Goal: Communication & Community: Participate in discussion

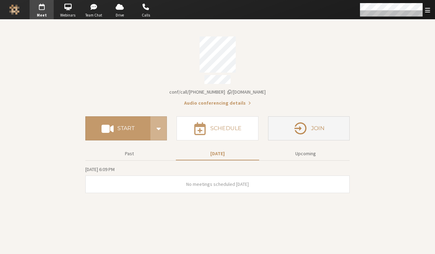
click at [298, 127] on icon "button" at bounding box center [300, 128] width 14 height 14
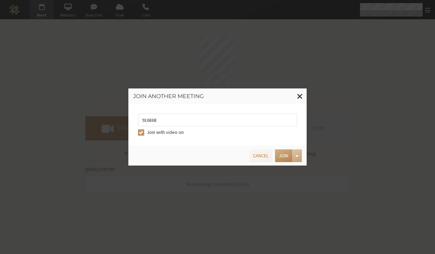
type input "9168685"
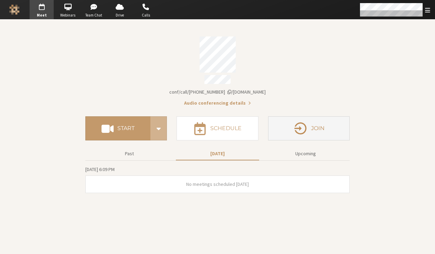
click at [333, 132] on button "Join" at bounding box center [309, 128] width 82 height 24
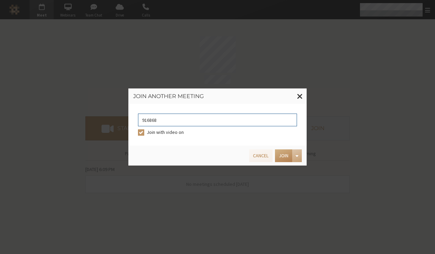
type input "9168685"
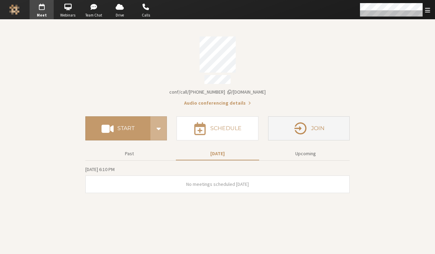
click at [319, 126] on h4 "Join" at bounding box center [317, 129] width 13 height 6
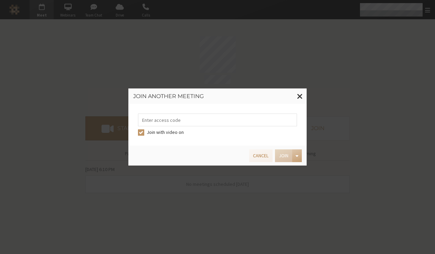
click at [247, 122] on input "tel" at bounding box center [217, 120] width 159 height 13
click at [268, 153] on button "Cancel" at bounding box center [260, 155] width 23 height 13
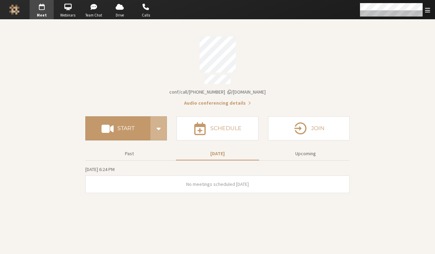
click at [27, 122] on section "Meeting link iotum.callbridge.rocks/conf/call/7919820 Audio conferencing detail…" at bounding box center [217, 137] width 435 height 234
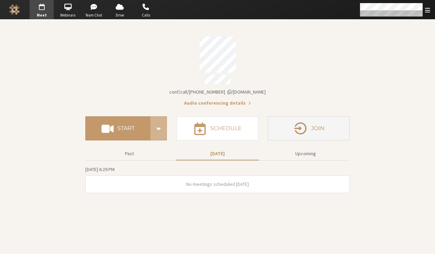
click at [314, 121] on button "Join" at bounding box center [309, 128] width 82 height 24
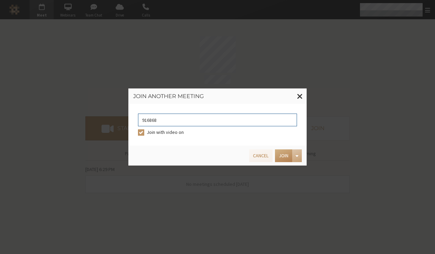
type input "9168685"
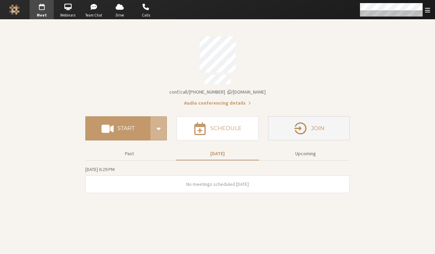
click at [340, 131] on button "Join" at bounding box center [309, 128] width 82 height 24
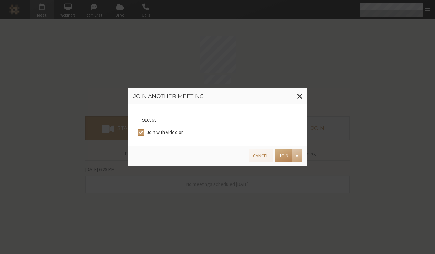
type input "9168685"
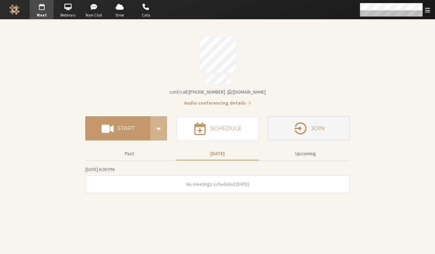
click at [308, 131] on button "Join" at bounding box center [309, 128] width 82 height 24
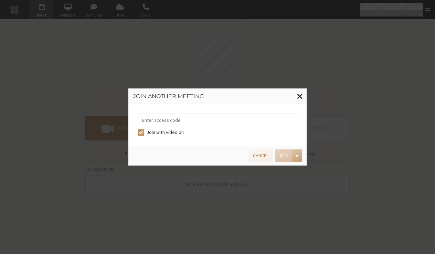
click at [300, 98] on span at bounding box center [300, 96] width 6 height 9
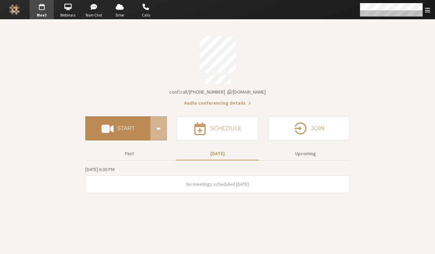
click at [110, 130] on span at bounding box center [108, 128] width 12 height 12
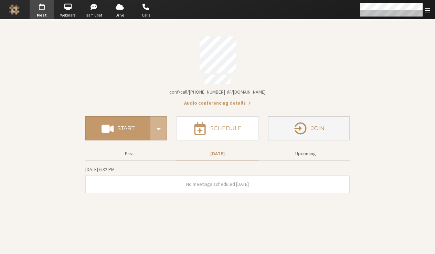
click at [318, 129] on button "Join" at bounding box center [309, 128] width 82 height 24
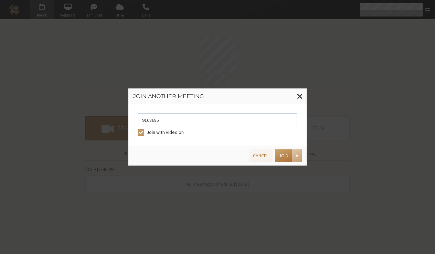
type input "9168685"
click at [277, 156] on button "Join" at bounding box center [283, 155] width 17 height 13
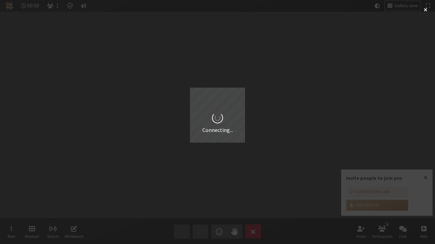
click at [258, 232] on div "Connecting..." at bounding box center [217, 122] width 435 height 244
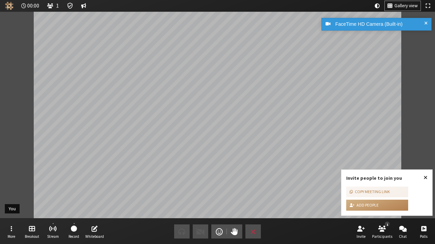
click at [425, 176] on span "Close popover" at bounding box center [426, 178] width 4 height 6
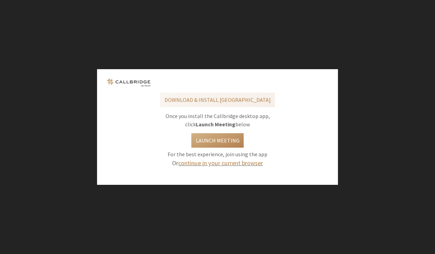
click at [227, 163] on link "continue in your current browser" at bounding box center [220, 163] width 85 height 8
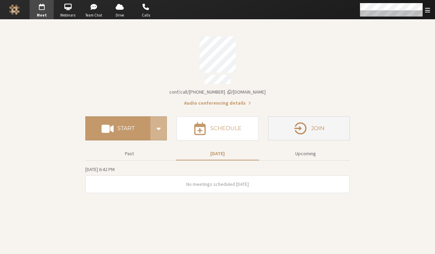
click at [315, 126] on h4 "Join" at bounding box center [317, 129] width 13 height 6
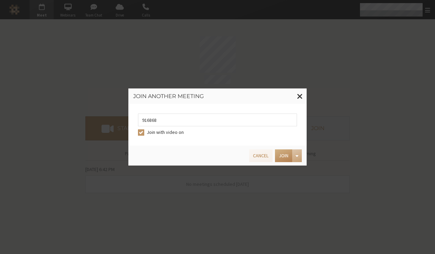
type input "9168685"
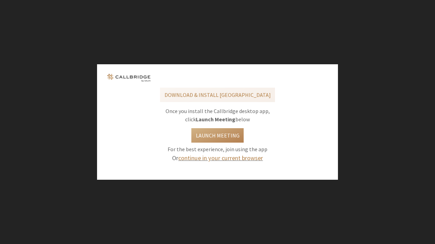
click at [224, 158] on link "continue in your current browser" at bounding box center [220, 158] width 85 height 8
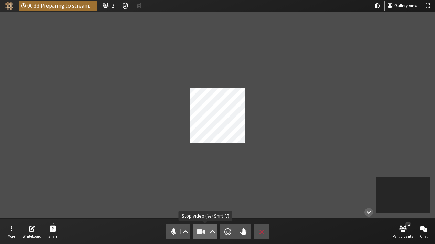
click at [202, 229] on span "Stop video (⌘+Shift+V)" at bounding box center [201, 232] width 10 height 10
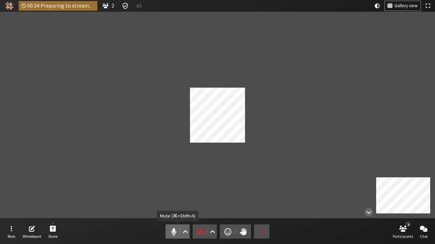
click at [170, 235] on span "Mute (⌘+Shift+A)" at bounding box center [174, 232] width 10 height 10
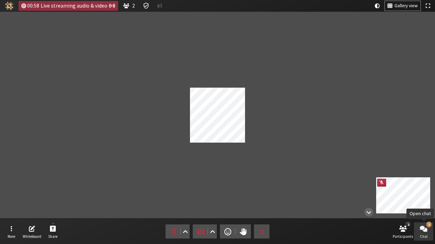
click at [423, 238] on span "Chat" at bounding box center [424, 237] width 8 height 4
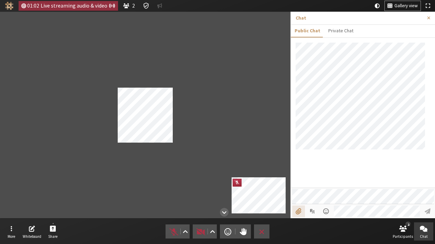
click at [296, 212] on input "File picker" at bounding box center [298, 212] width 13 height 12
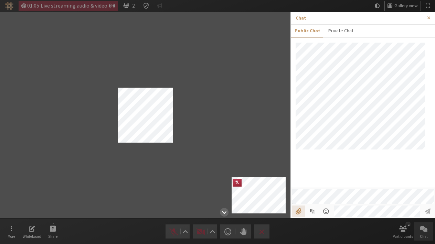
type input "C:\fakepath\address book.png"
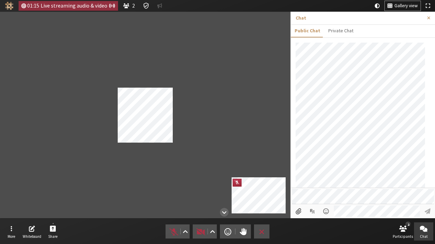
scroll to position [19, 0]
click at [429, 16] on span "Close sidebar" at bounding box center [428, 17] width 3 height 5
